Goal: Participate in discussion: Engage in conversation with other users on a specific topic

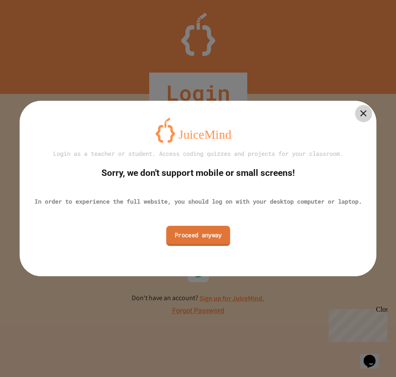
click at [197, 244] on link "Proceed anyway" at bounding box center [198, 236] width 64 height 20
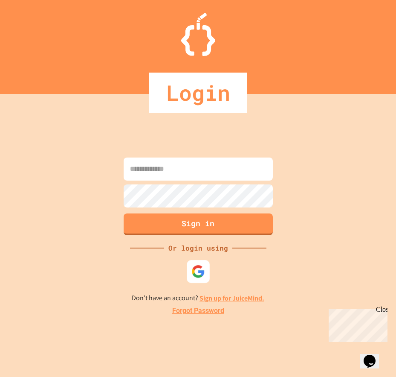
click at [195, 265] on img at bounding box center [198, 271] width 14 height 14
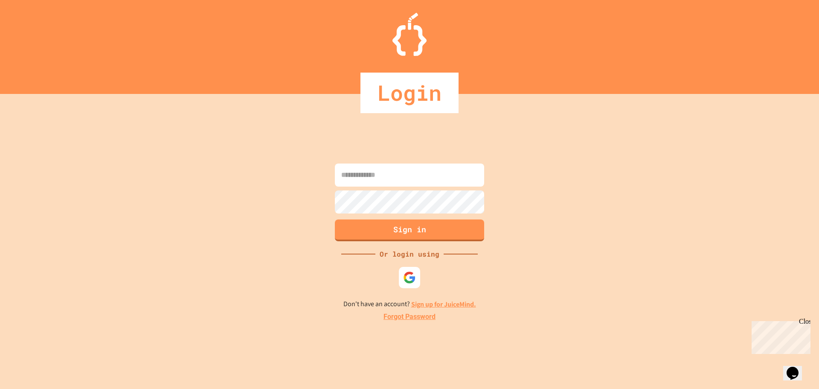
click at [396, 169] on input at bounding box center [409, 174] width 149 height 23
type input "**********"
click at [396, 226] on button "Sign in" at bounding box center [410, 229] width 152 height 22
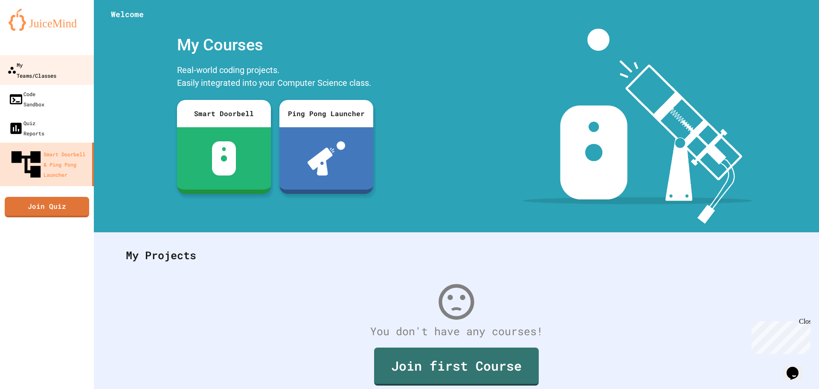
click at [36, 71] on link "My Teams/Classes" at bounding box center [47, 70] width 97 height 30
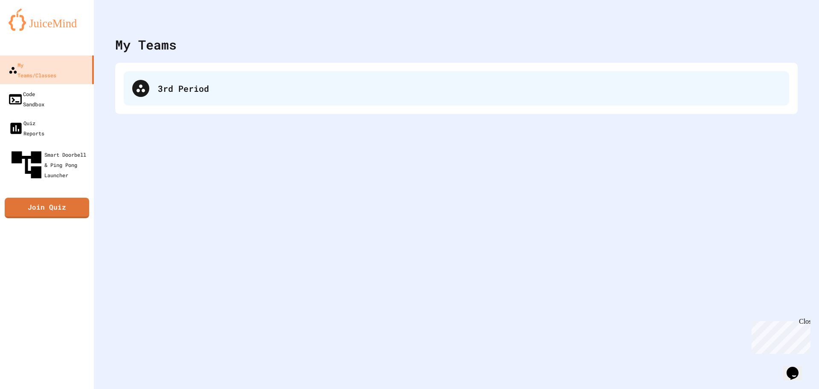
click at [138, 88] on icon at bounding box center [141, 88] width 10 height 10
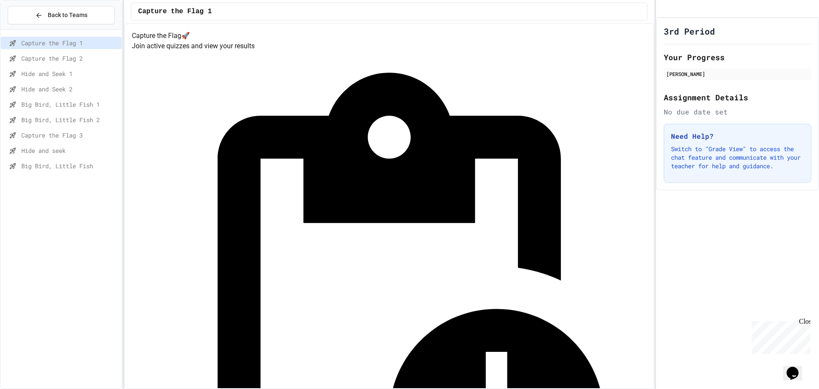
scroll to position [38, 0]
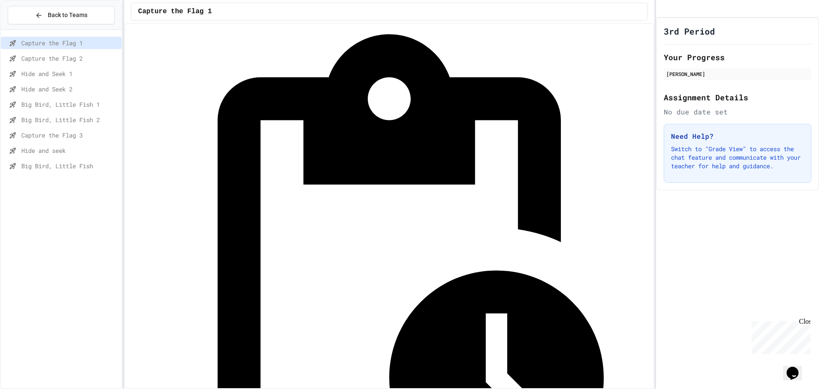
click at [58, 103] on span "Big Bird, Little Fish 1" at bounding box center [69, 104] width 97 height 9
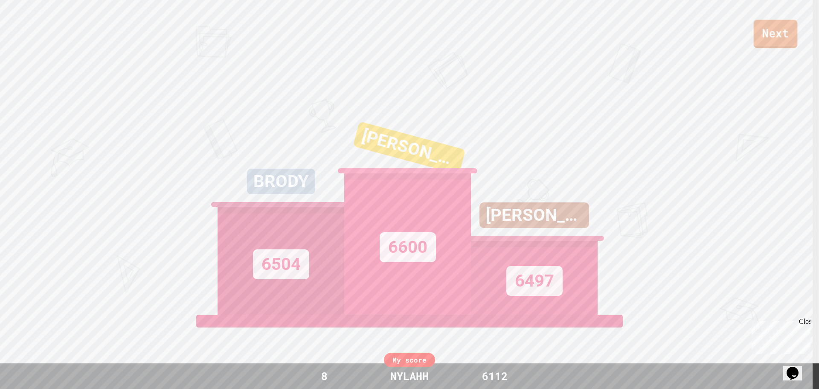
click at [772, 39] on link "Next" at bounding box center [776, 34] width 44 height 28
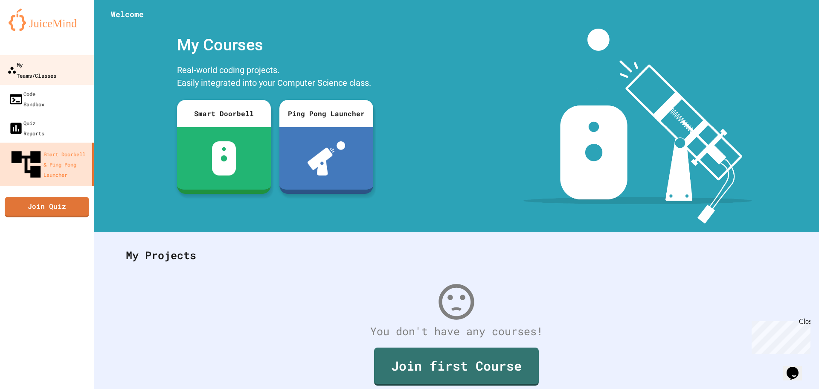
click at [42, 65] on div "My Teams/Classes" at bounding box center [31, 69] width 49 height 21
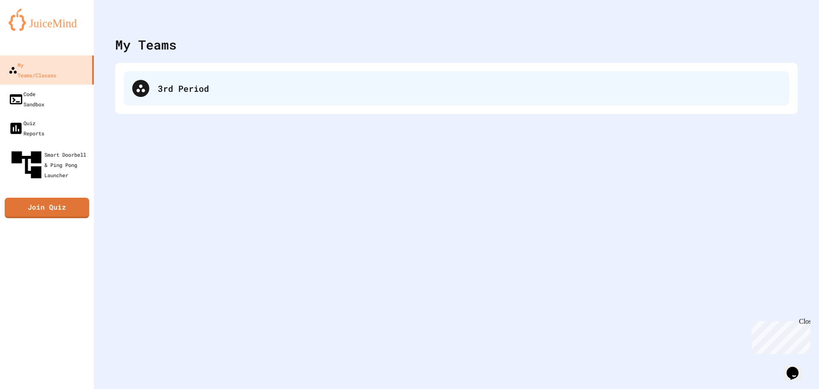
click at [247, 104] on div "3rd Period" at bounding box center [456, 88] width 665 height 34
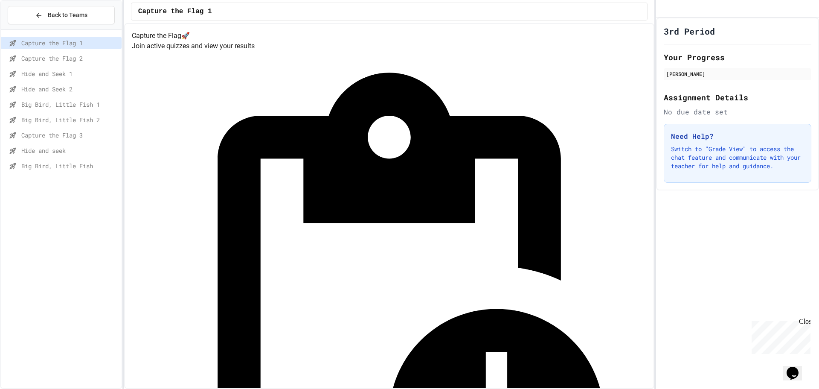
click at [86, 121] on span "Big Bird, Little Fish 2" at bounding box center [69, 119] width 97 height 9
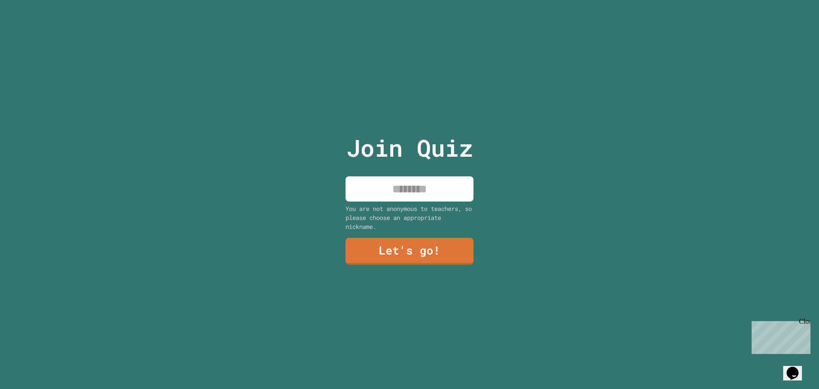
click at [432, 194] on input at bounding box center [409, 188] width 128 height 25
type input "******"
click at [386, 252] on link "Let's go!" at bounding box center [409, 250] width 130 height 28
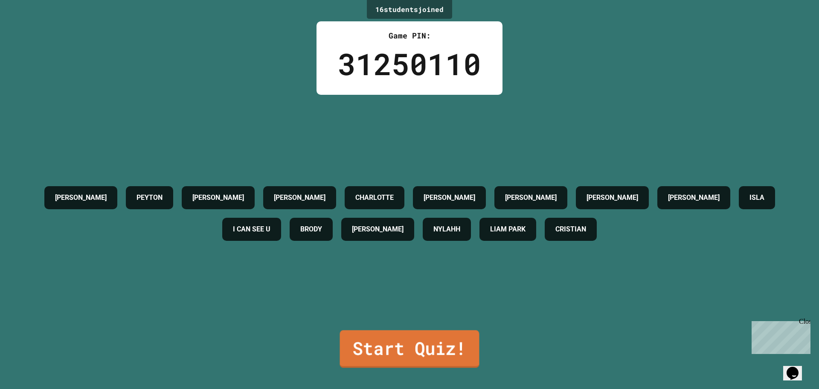
click at [382, 330] on link "Start Quiz!" at bounding box center [409, 349] width 139 height 38
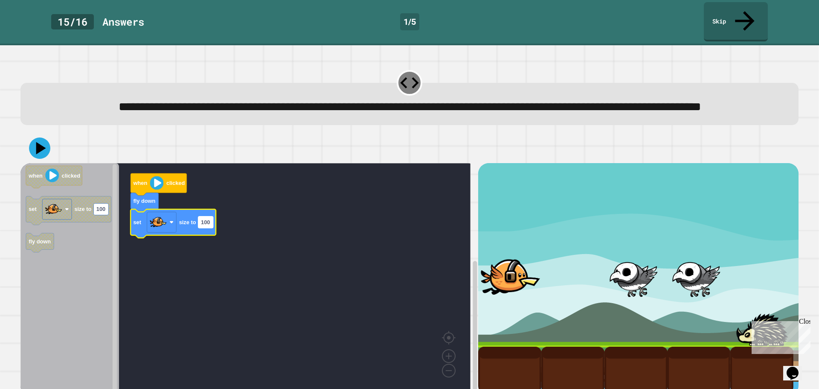
click at [209, 224] on text "100" at bounding box center [205, 222] width 9 height 6
type input "*"
type input "***"
click at [173, 228] on rect "Blockly Workspace" at bounding box center [161, 222] width 29 height 20
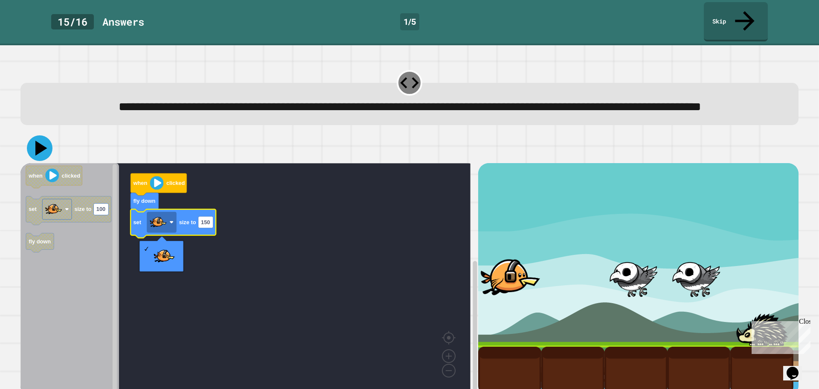
click at [46, 151] on icon at bounding box center [40, 148] width 26 height 26
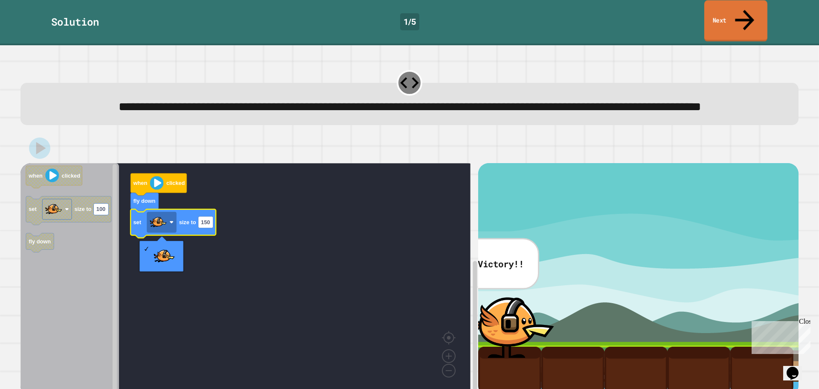
click at [748, 10] on icon at bounding box center [744, 20] width 29 height 30
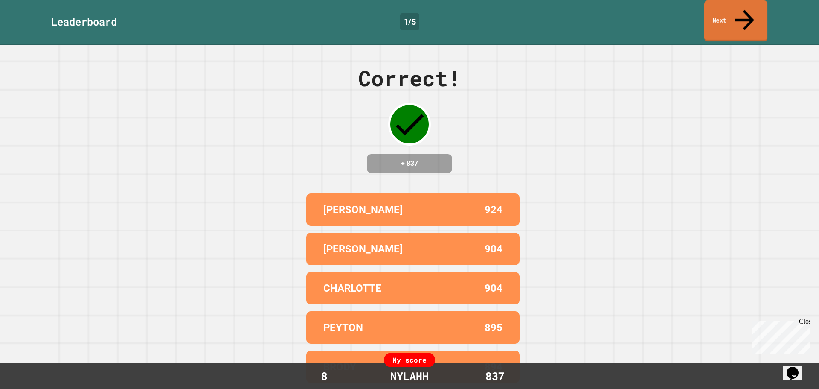
click at [757, 7] on link "Next" at bounding box center [735, 20] width 63 height 41
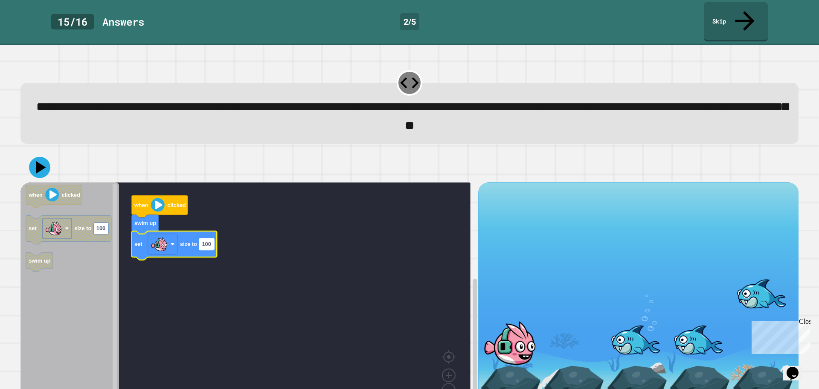
click at [211, 241] on text "100" at bounding box center [206, 244] width 9 height 6
type input "***"
click at [174, 242] on image "Blockly Workspace" at bounding box center [173, 244] width 4 height 4
click at [32, 154] on icon at bounding box center [40, 167] width 26 height 26
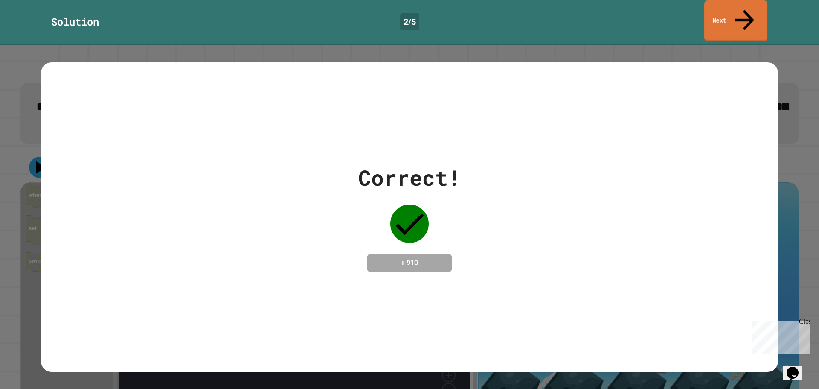
click at [736, 1] on link "Next" at bounding box center [735, 20] width 63 height 41
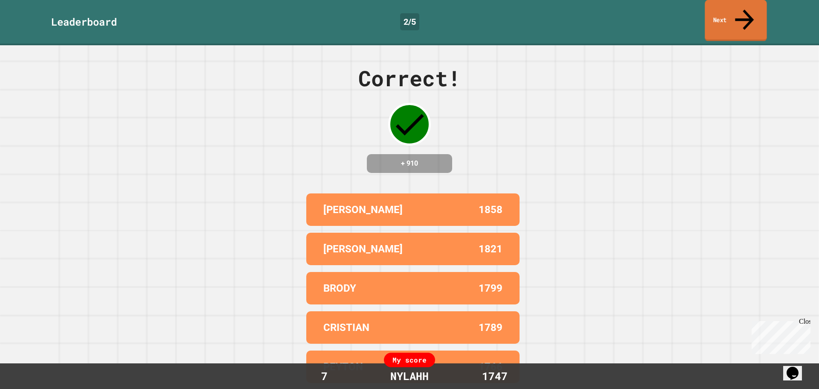
click at [745, 14] on icon at bounding box center [744, 19] width 28 height 30
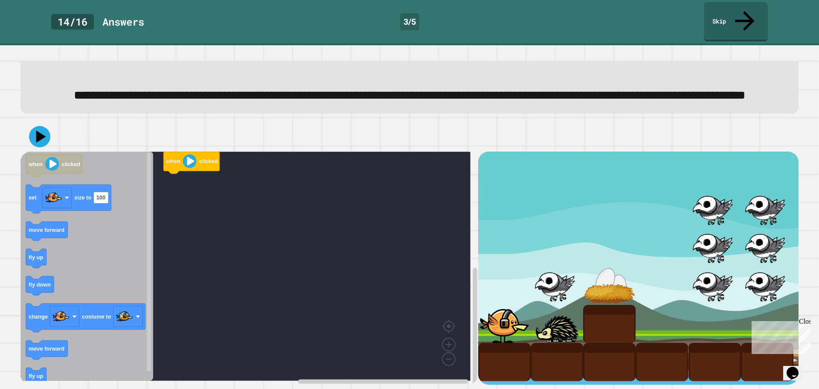
scroll to position [82, 0]
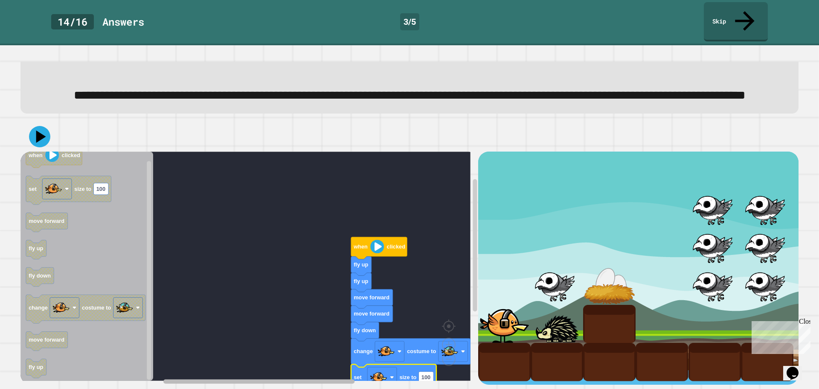
click at [240, 378] on g "Blockly Workspace" at bounding box center [318, 381] width 310 height 6
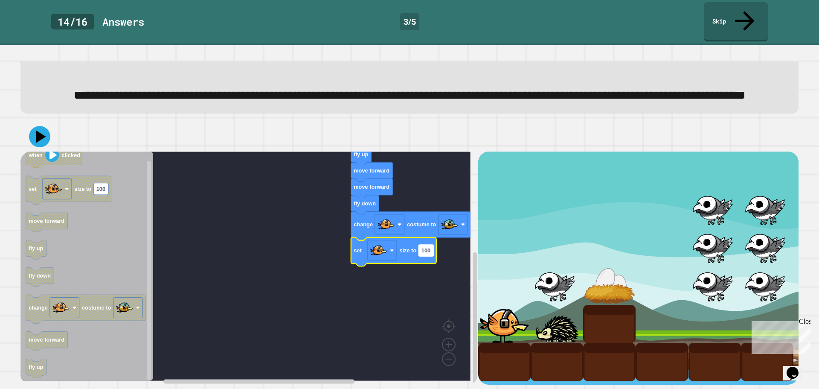
click at [432, 244] on rect "Blockly Workspace" at bounding box center [425, 250] width 15 height 12
type input "**"
click at [49, 129] on div at bounding box center [409, 137] width 778 height 30
click at [44, 130] on icon at bounding box center [40, 137] width 11 height 14
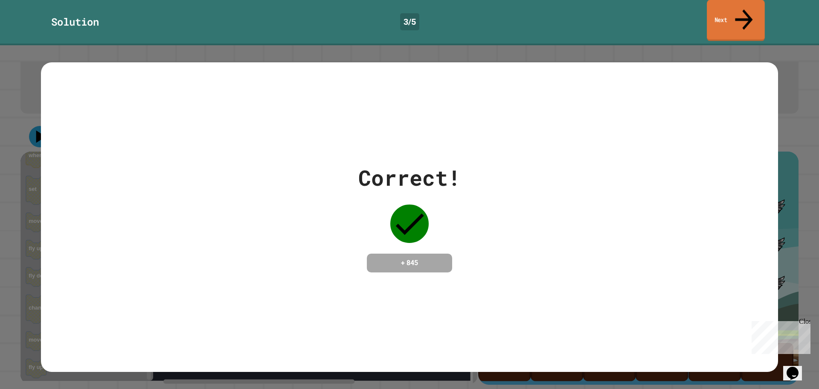
click at [725, 9] on link "Next" at bounding box center [736, 20] width 58 height 41
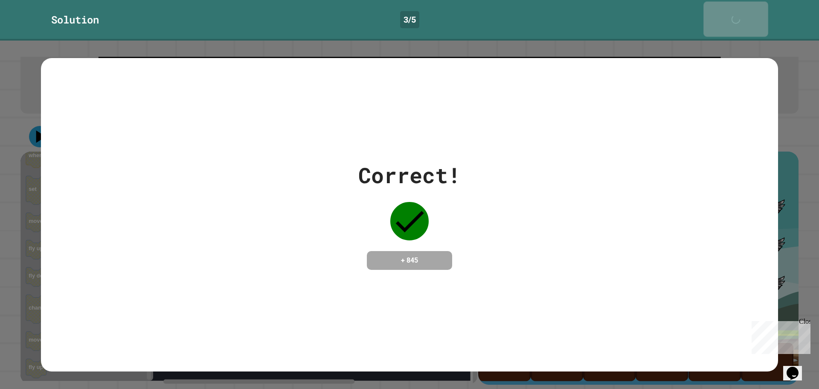
scroll to position [81, 0]
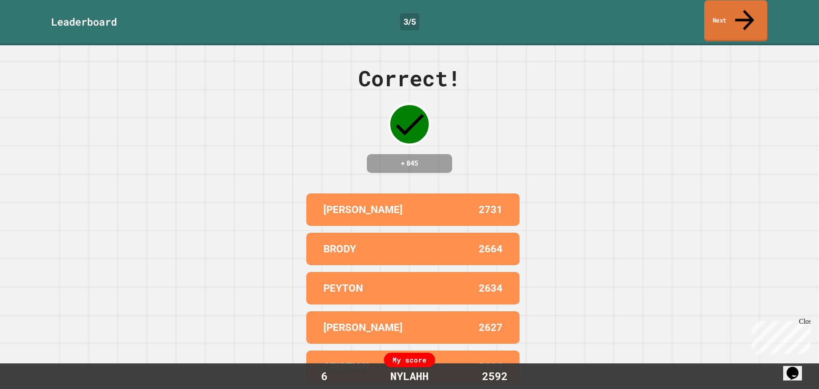
click at [722, 5] on link "Next" at bounding box center [735, 20] width 63 height 41
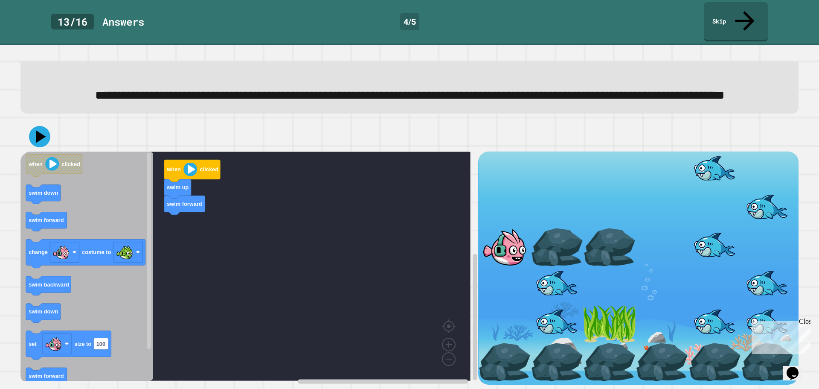
scroll to position [82, 0]
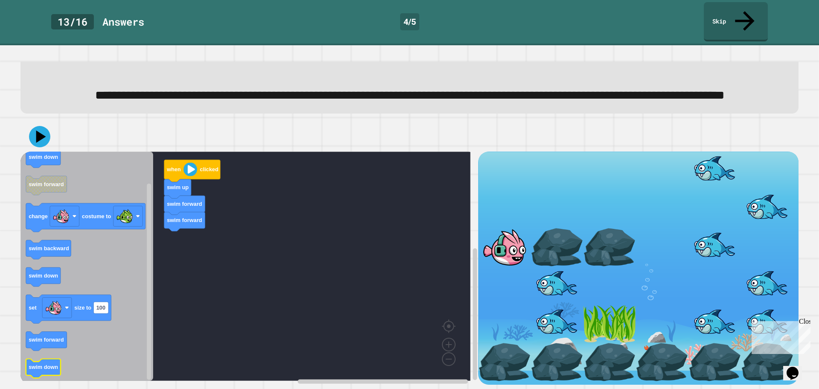
click at [43, 364] on text "swim down" at bounding box center [43, 367] width 29 height 6
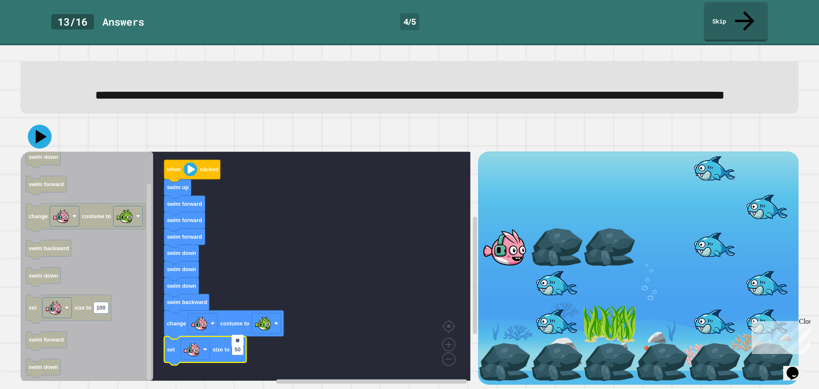
type input "**"
click at [46, 124] on icon at bounding box center [40, 137] width 26 height 26
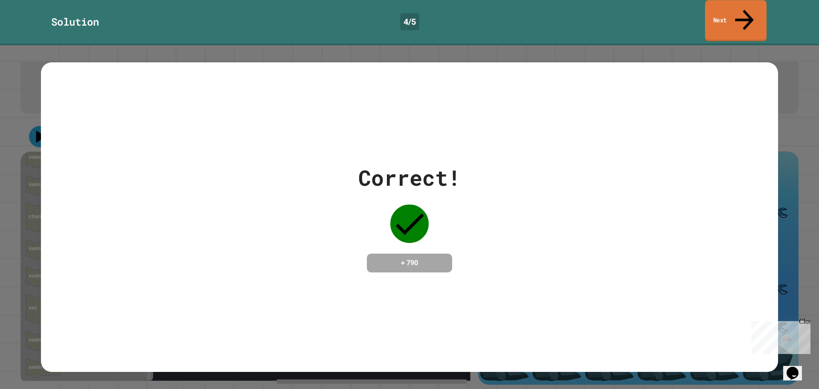
click at [747, 11] on icon at bounding box center [744, 20] width 28 height 30
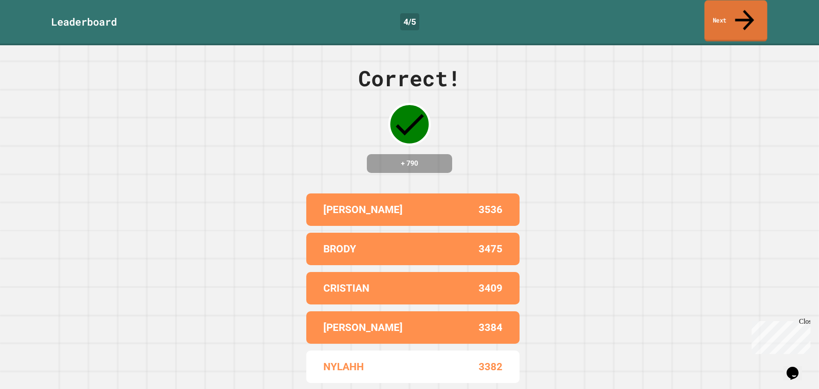
click at [747, 11] on icon at bounding box center [744, 20] width 29 height 30
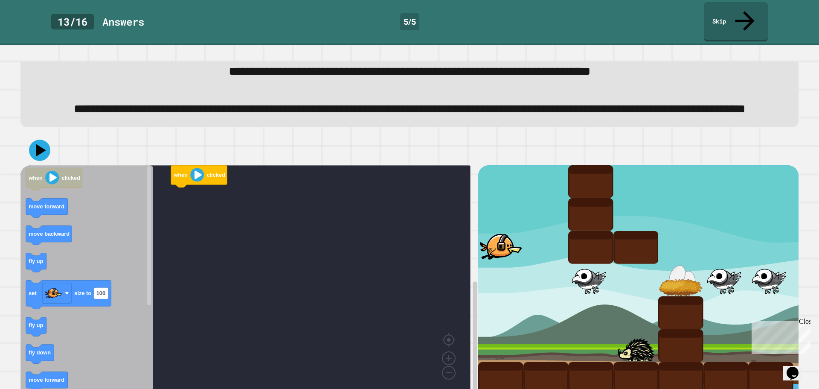
scroll to position [62, 0]
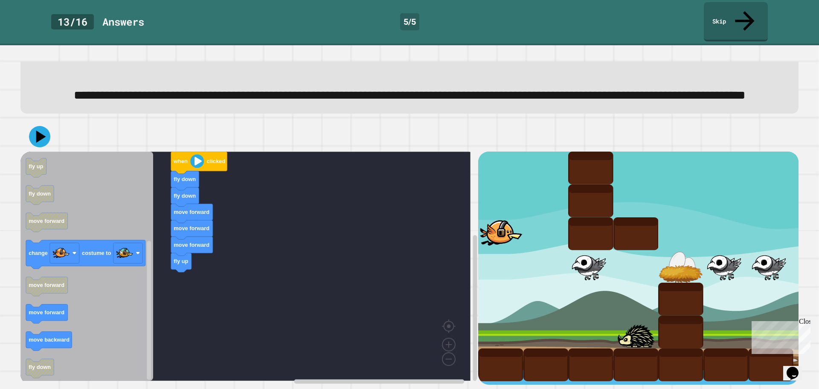
click at [107, 290] on icon "when clicked move forward move backward fly up set size to 100 fly up fly down …" at bounding box center [86, 265] width 133 height 229
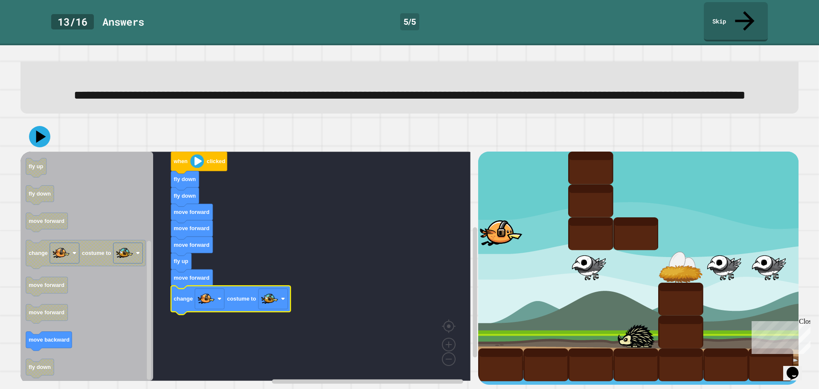
click at [94, 264] on icon "Blockly Workspace" at bounding box center [86, 265] width 133 height 229
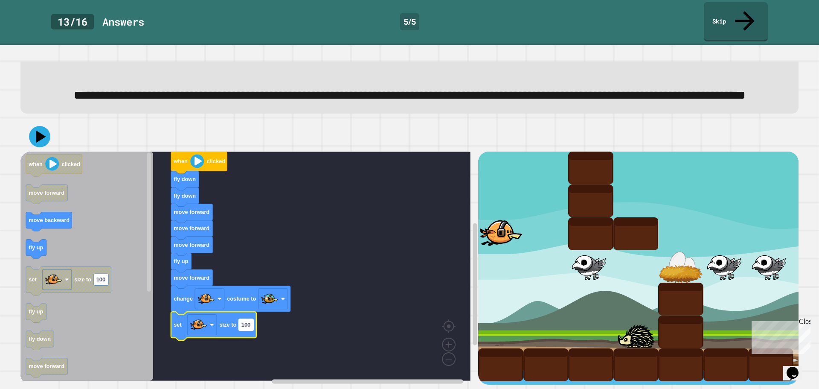
click at [248, 321] on text "100" at bounding box center [245, 324] width 9 height 6
type input "**"
click at [43, 96] on div "**********" at bounding box center [409, 74] width 778 height 80
click at [46, 126] on icon at bounding box center [40, 137] width 22 height 22
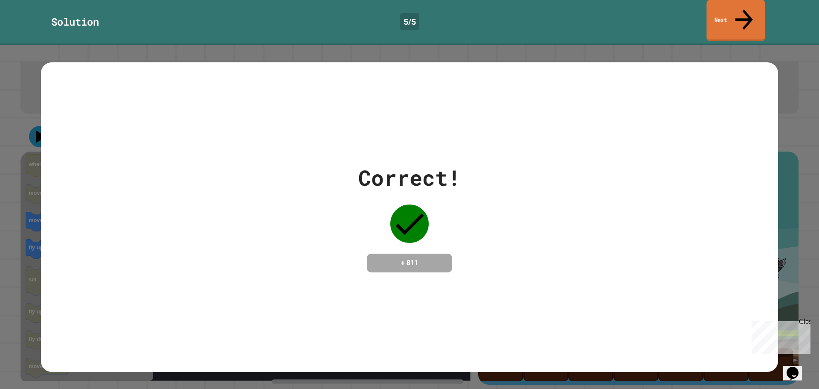
click at [750, 13] on link "Next" at bounding box center [735, 20] width 58 height 41
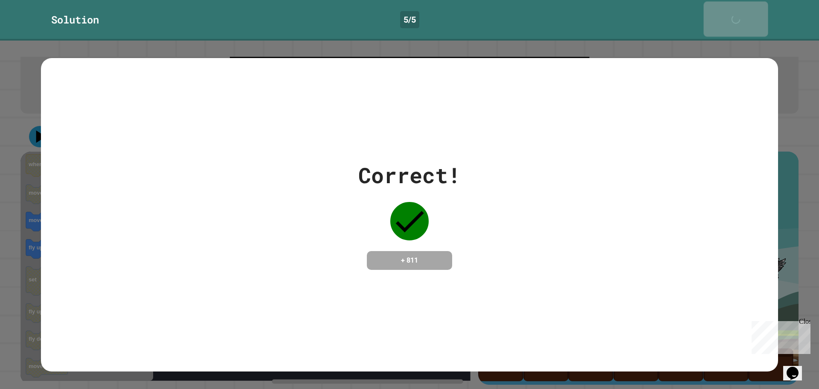
scroll to position [61, 0]
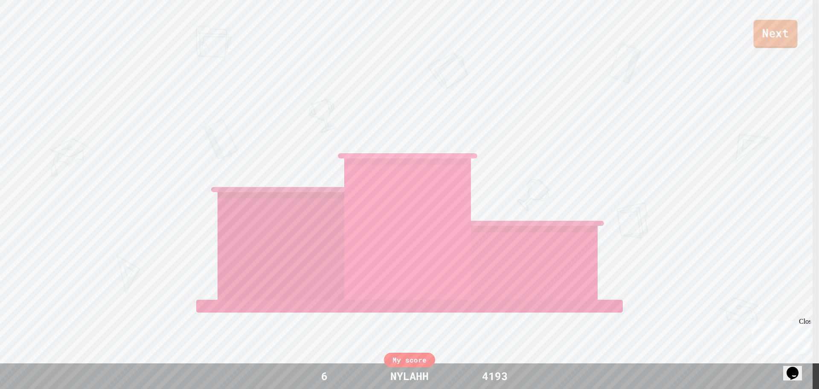
click at [764, 29] on link "Next" at bounding box center [776, 34] width 44 height 28
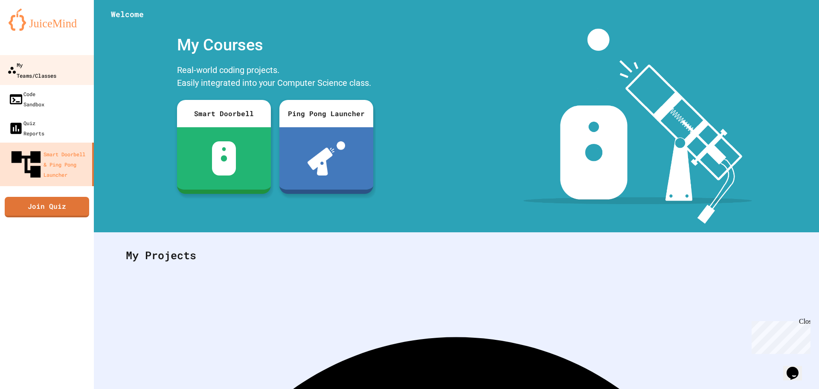
click at [56, 61] on div "My Teams/Classes" at bounding box center [31, 69] width 49 height 21
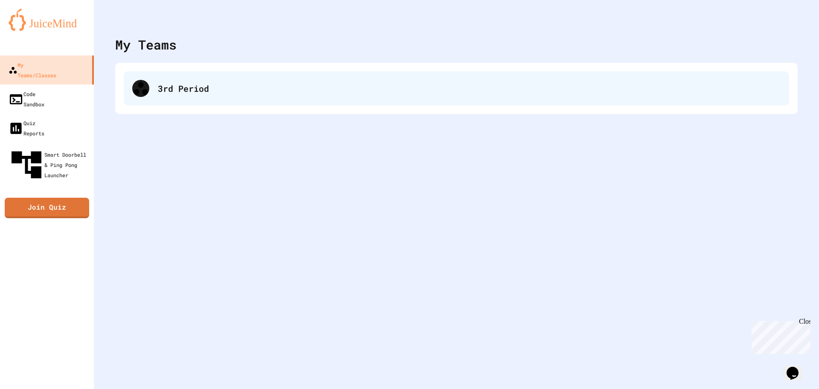
click at [148, 82] on div "3rd Period" at bounding box center [456, 88] width 665 height 34
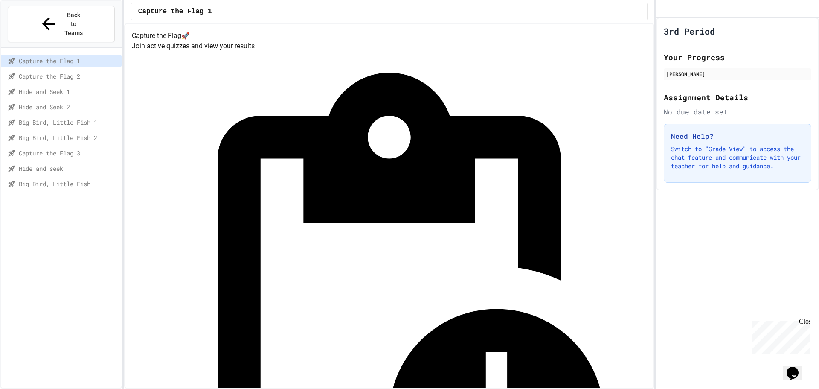
click at [59, 148] on span "Capture the Flag 3" at bounding box center [68, 152] width 99 height 9
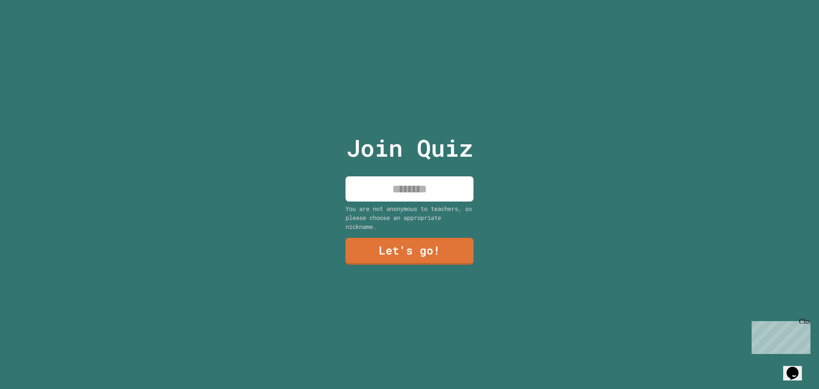
click at [396, 176] on input at bounding box center [409, 188] width 128 height 25
type input "******"
click at [423, 251] on link "Let's go!" at bounding box center [410, 250] width 122 height 28
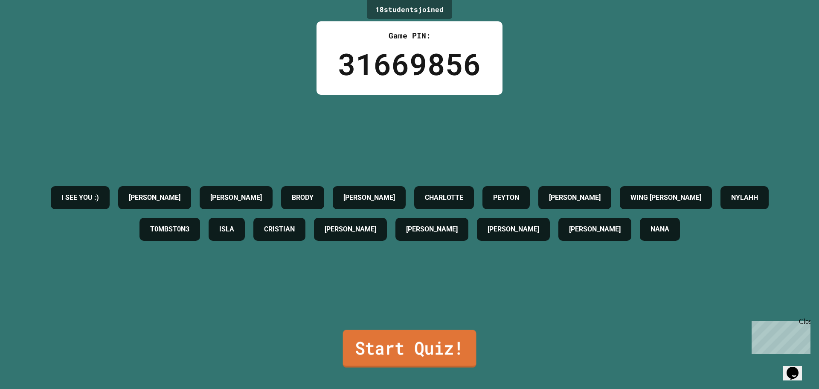
click at [378, 339] on link "Start Quiz!" at bounding box center [409, 349] width 133 height 38
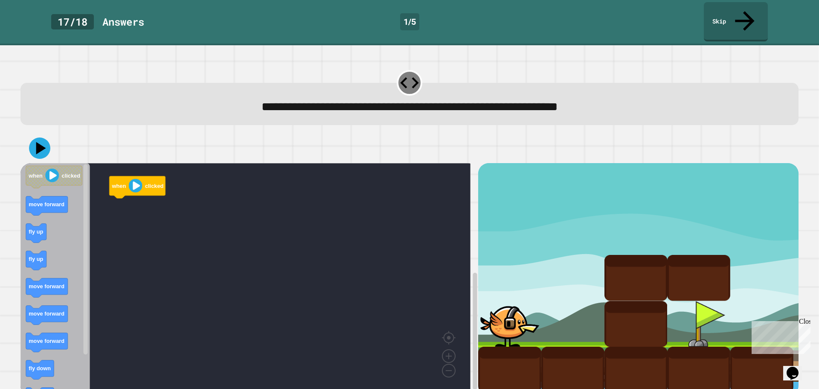
scroll to position [2, 0]
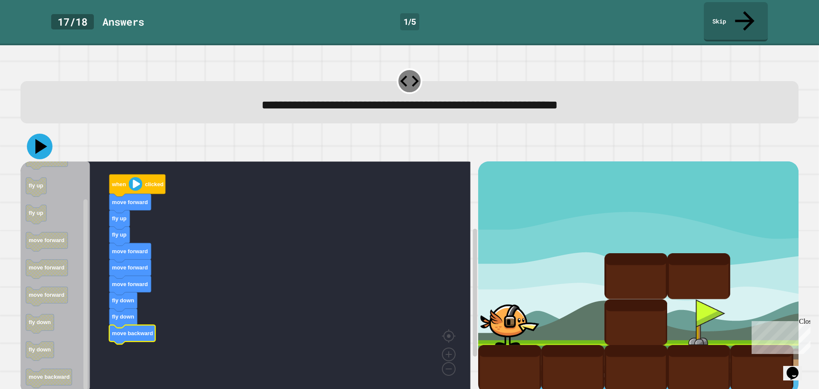
click at [39, 133] on button at bounding box center [40, 146] width 26 height 26
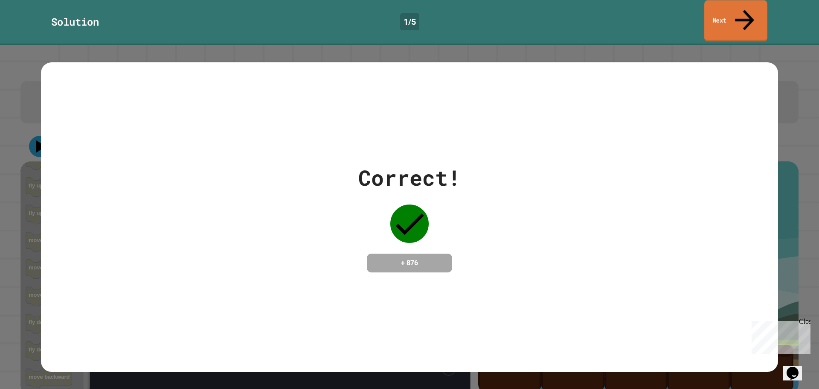
click at [718, 15] on link "Next" at bounding box center [735, 20] width 63 height 41
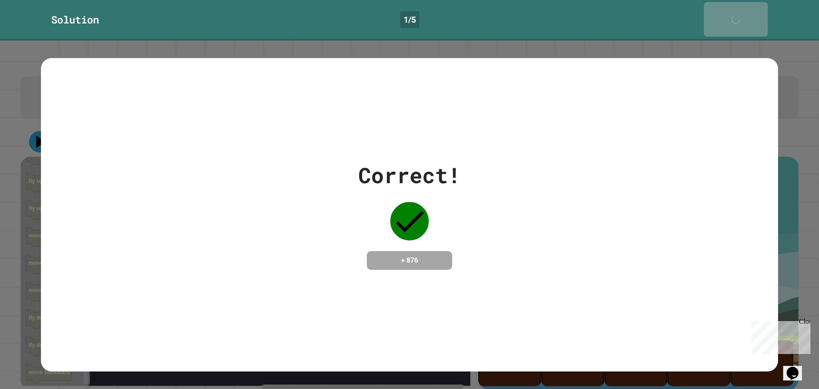
scroll to position [1, 0]
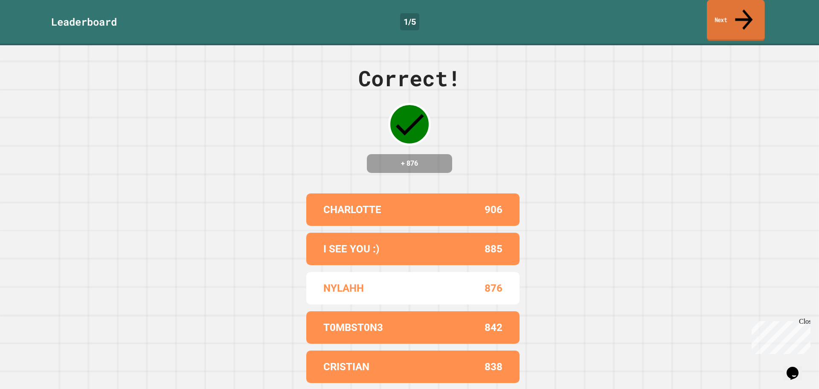
click at [725, 8] on link "Next" at bounding box center [736, 20] width 58 height 41
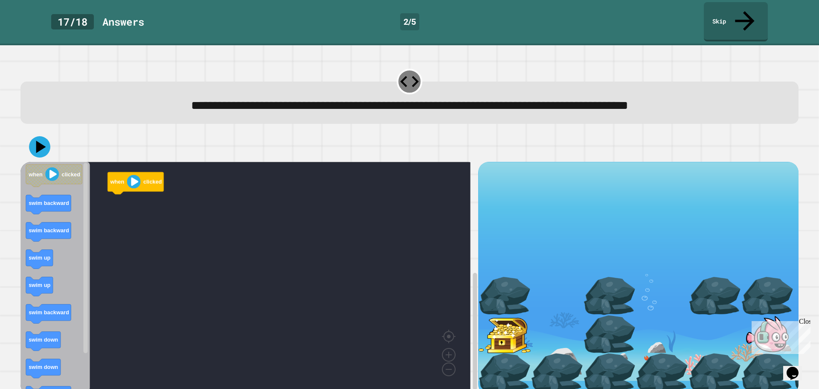
scroll to position [2, 0]
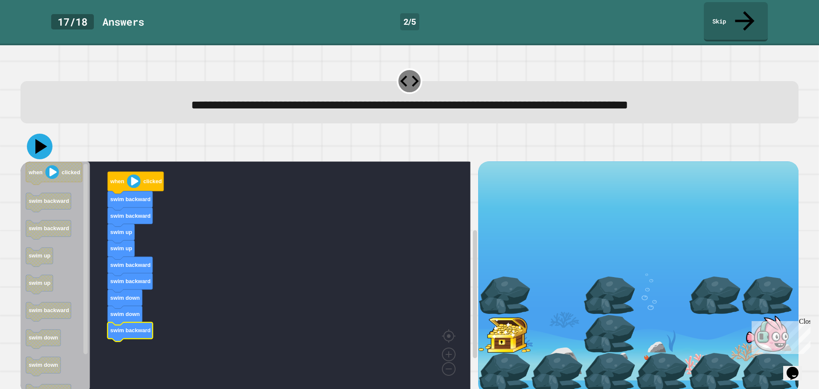
click at [33, 133] on icon at bounding box center [40, 146] width 26 height 26
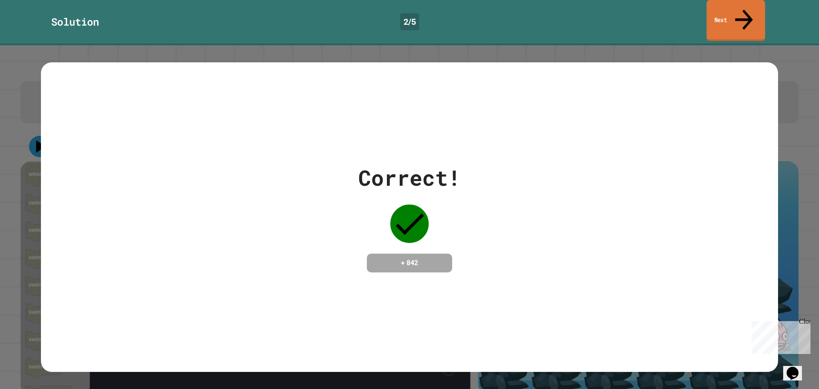
click at [742, 6] on icon at bounding box center [744, 19] width 26 height 30
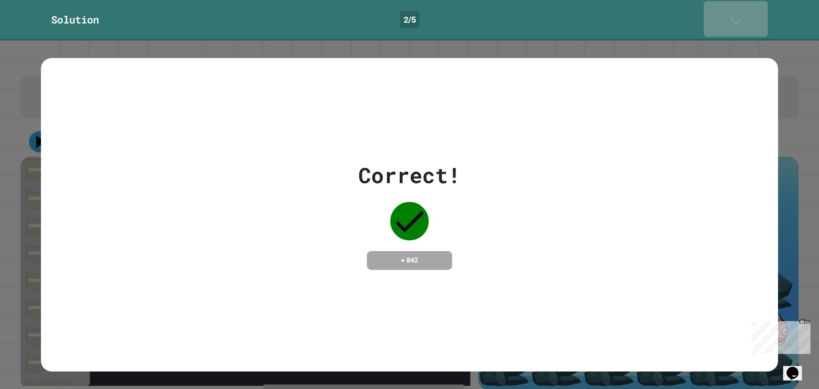
scroll to position [1, 0]
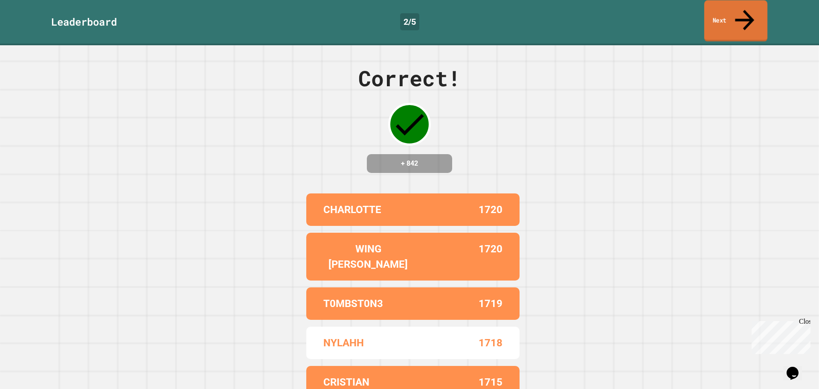
click at [745, 2] on link "Next" at bounding box center [735, 20] width 63 height 41
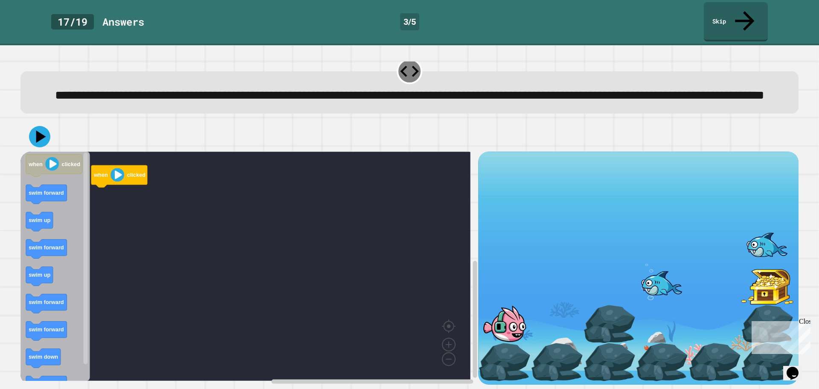
scroll to position [22, 0]
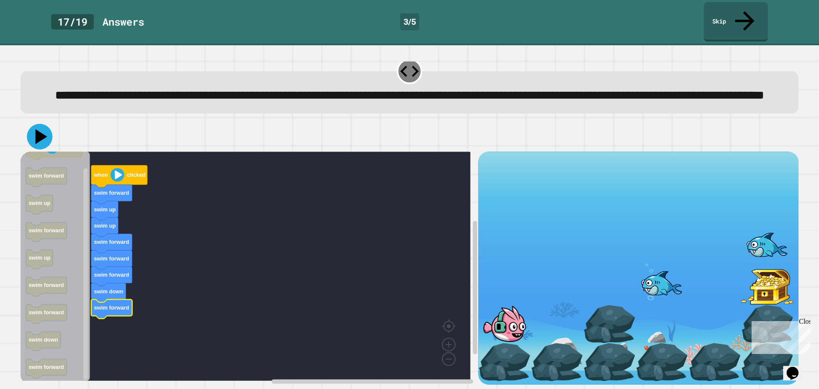
click at [38, 129] on icon at bounding box center [41, 136] width 12 height 15
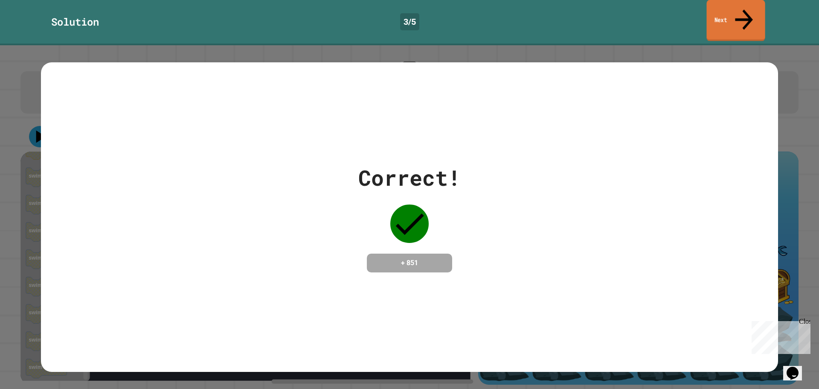
click at [744, 8] on icon at bounding box center [744, 19] width 26 height 30
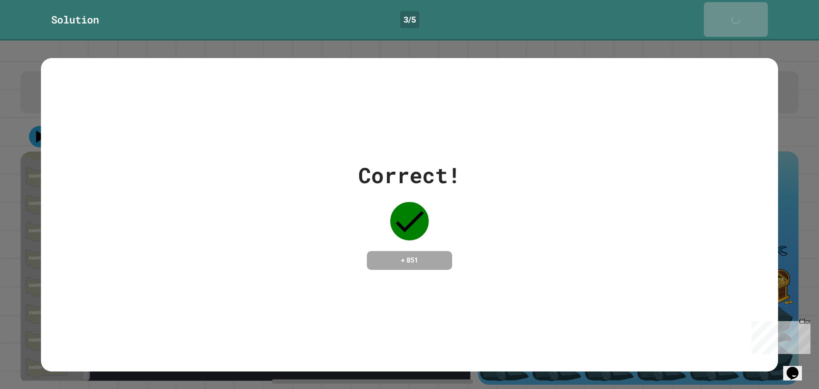
scroll to position [21, 0]
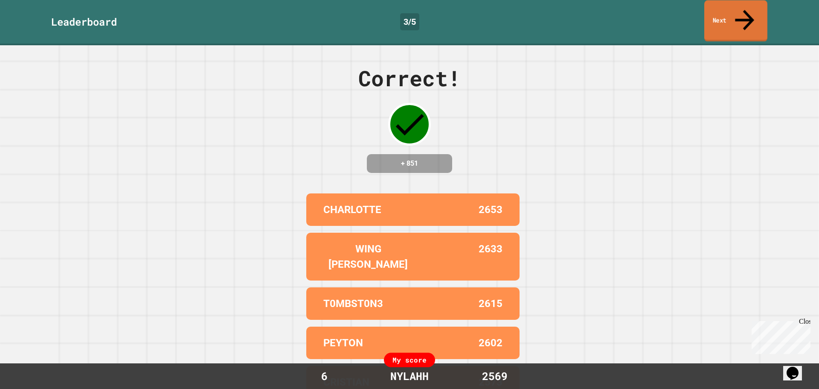
click at [744, 8] on icon at bounding box center [744, 20] width 29 height 30
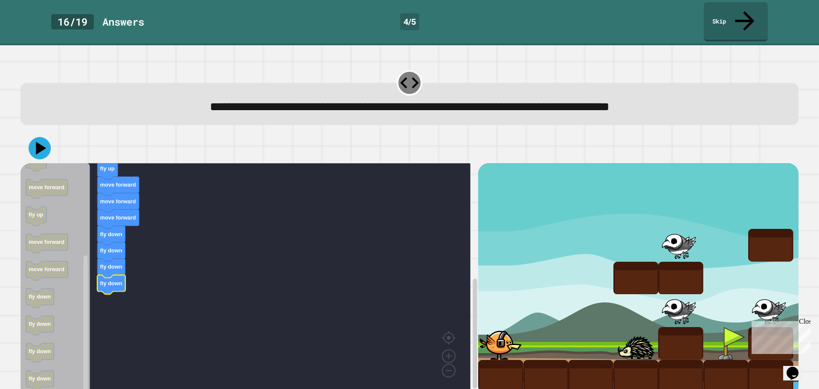
click at [27, 133] on div at bounding box center [409, 148] width 778 height 30
drag, startPoint x: 30, startPoint y: 127, endPoint x: 36, endPoint y: 128, distance: 6.0
click at [31, 135] on icon at bounding box center [40, 148] width 26 height 26
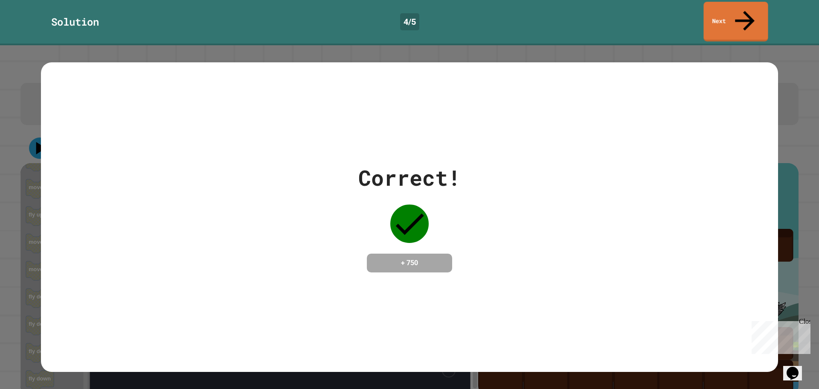
click at [728, 12] on link "Next" at bounding box center [735, 22] width 64 height 40
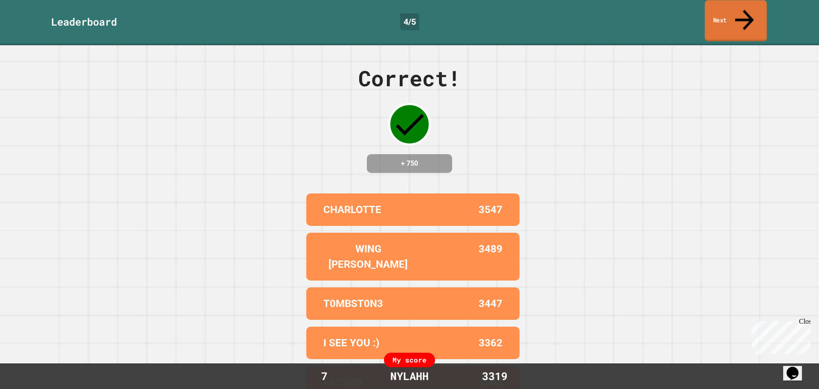
click at [752, 5] on link "Next" at bounding box center [736, 20] width 62 height 41
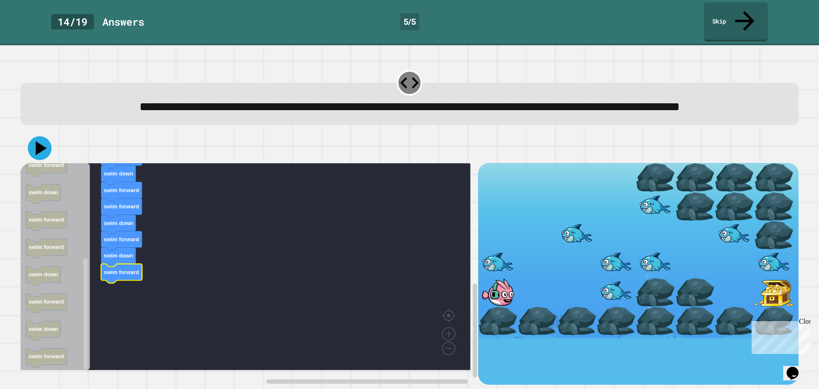
click at [40, 154] on icon at bounding box center [40, 148] width 24 height 24
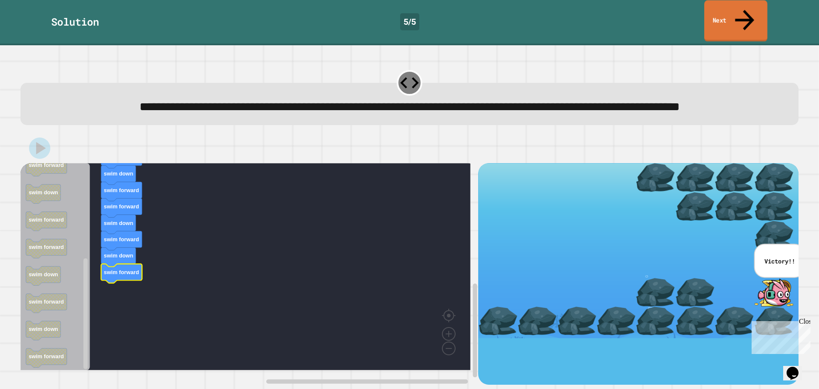
click at [753, 8] on link "Next" at bounding box center [735, 20] width 63 height 41
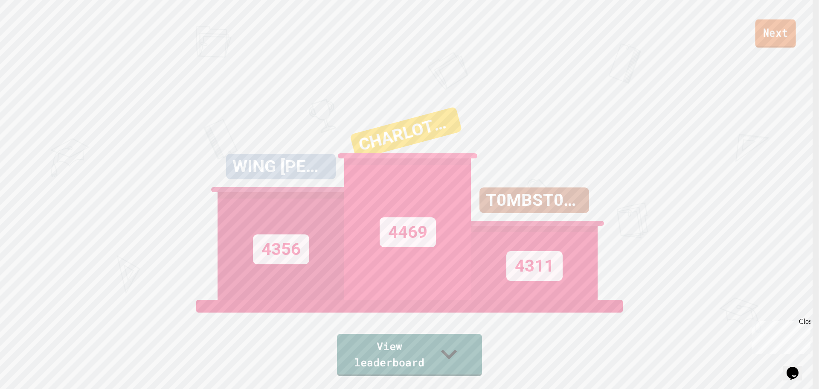
click at [766, 41] on link "Next" at bounding box center [775, 33] width 41 height 28
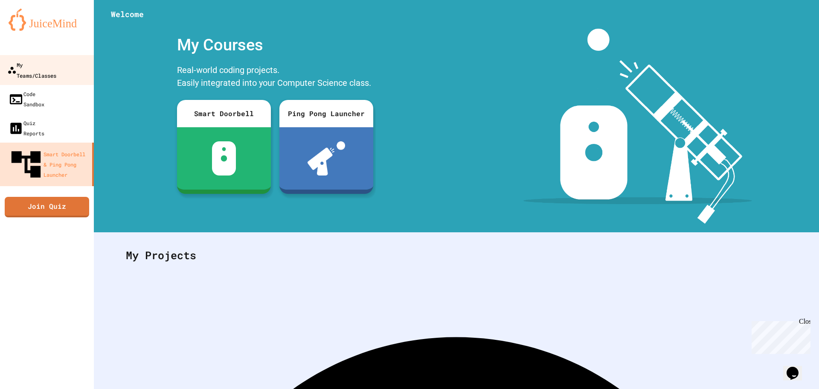
click at [44, 69] on div "My Teams/Classes" at bounding box center [31, 69] width 49 height 21
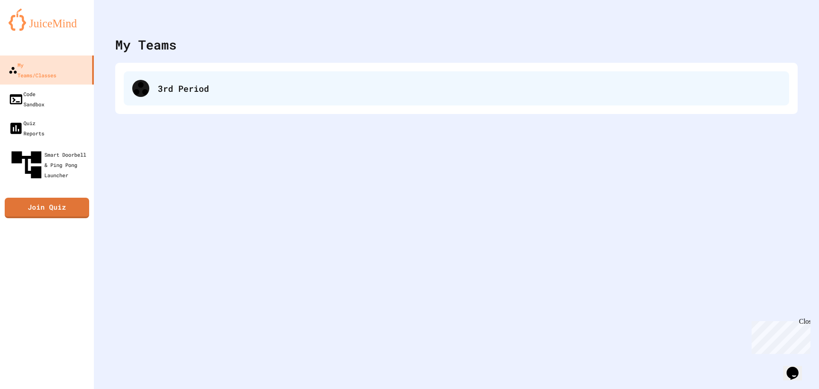
click at [230, 101] on div "3rd Period" at bounding box center [456, 88] width 665 height 34
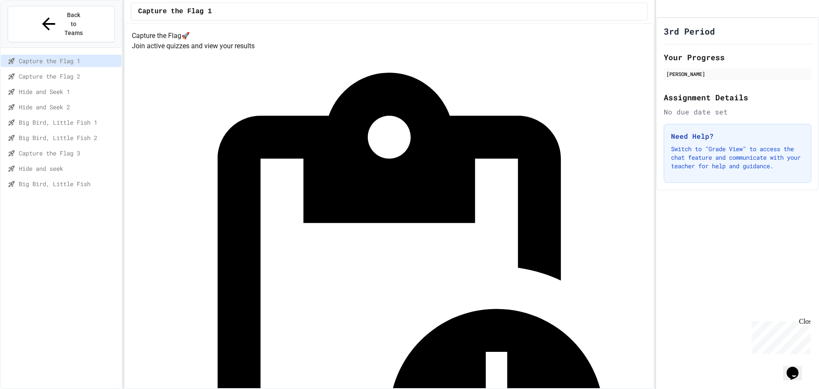
click at [44, 164] on span "Hide and seek" at bounding box center [68, 168] width 99 height 9
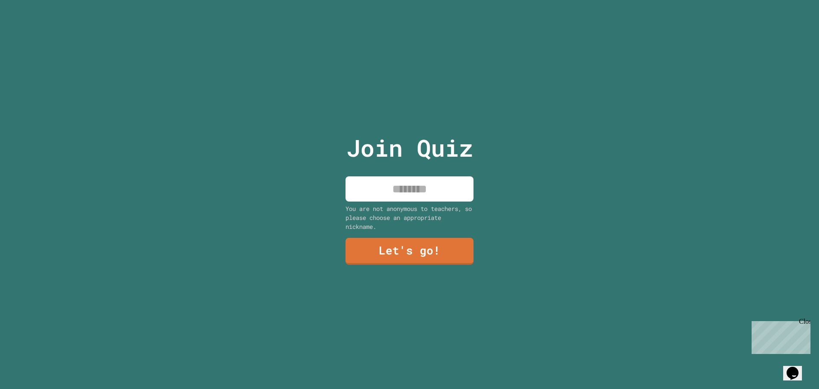
click at [435, 179] on input at bounding box center [409, 188] width 128 height 25
type input "******"
click at [419, 236] on link "Let's go!" at bounding box center [409, 250] width 128 height 28
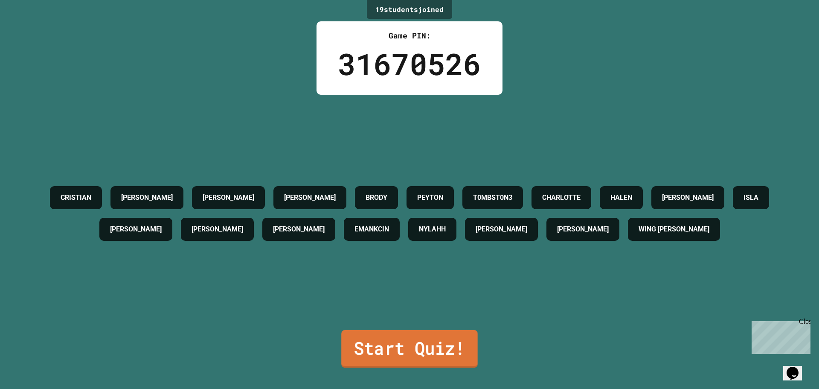
click at [439, 336] on link "Start Quiz!" at bounding box center [409, 349] width 136 height 38
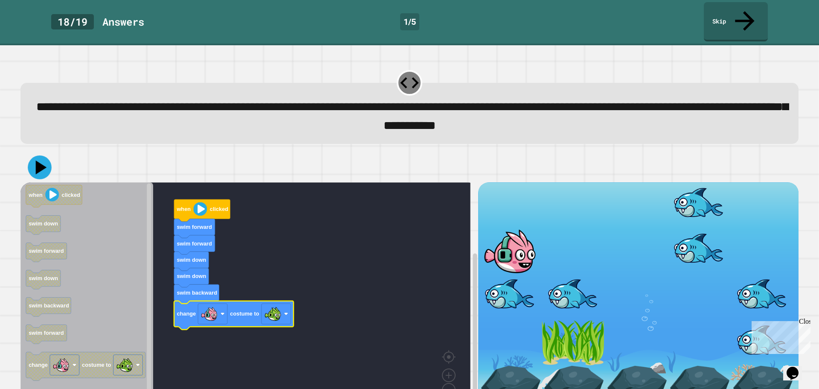
click at [38, 155] on icon at bounding box center [40, 167] width 24 height 24
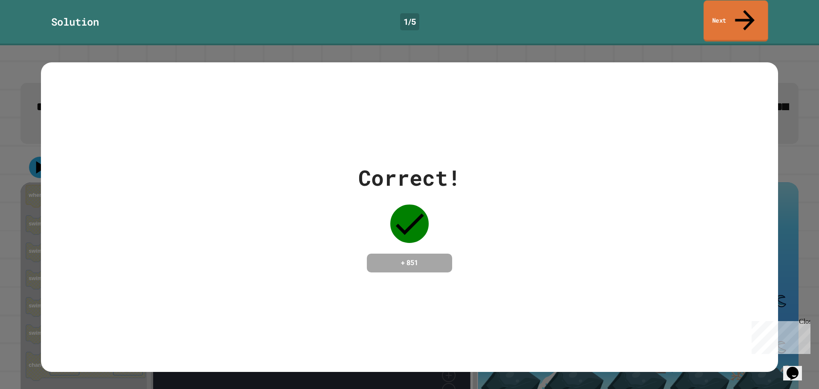
click at [742, 4] on link "Next" at bounding box center [735, 20] width 64 height 41
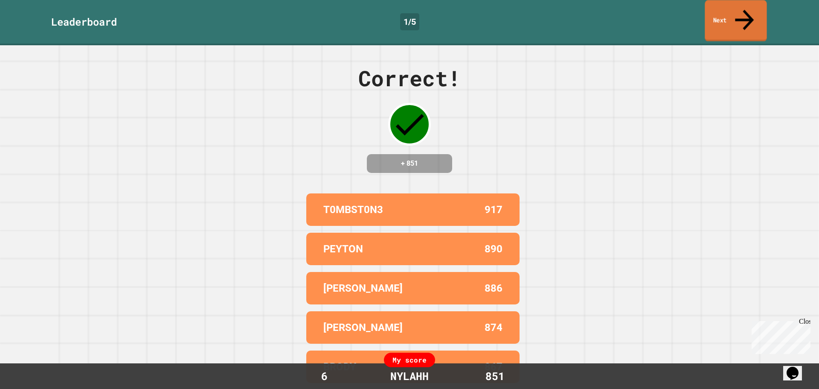
click at [752, 16] on link "Next" at bounding box center [736, 20] width 62 height 41
